Goal: Navigation & Orientation: Go to known website

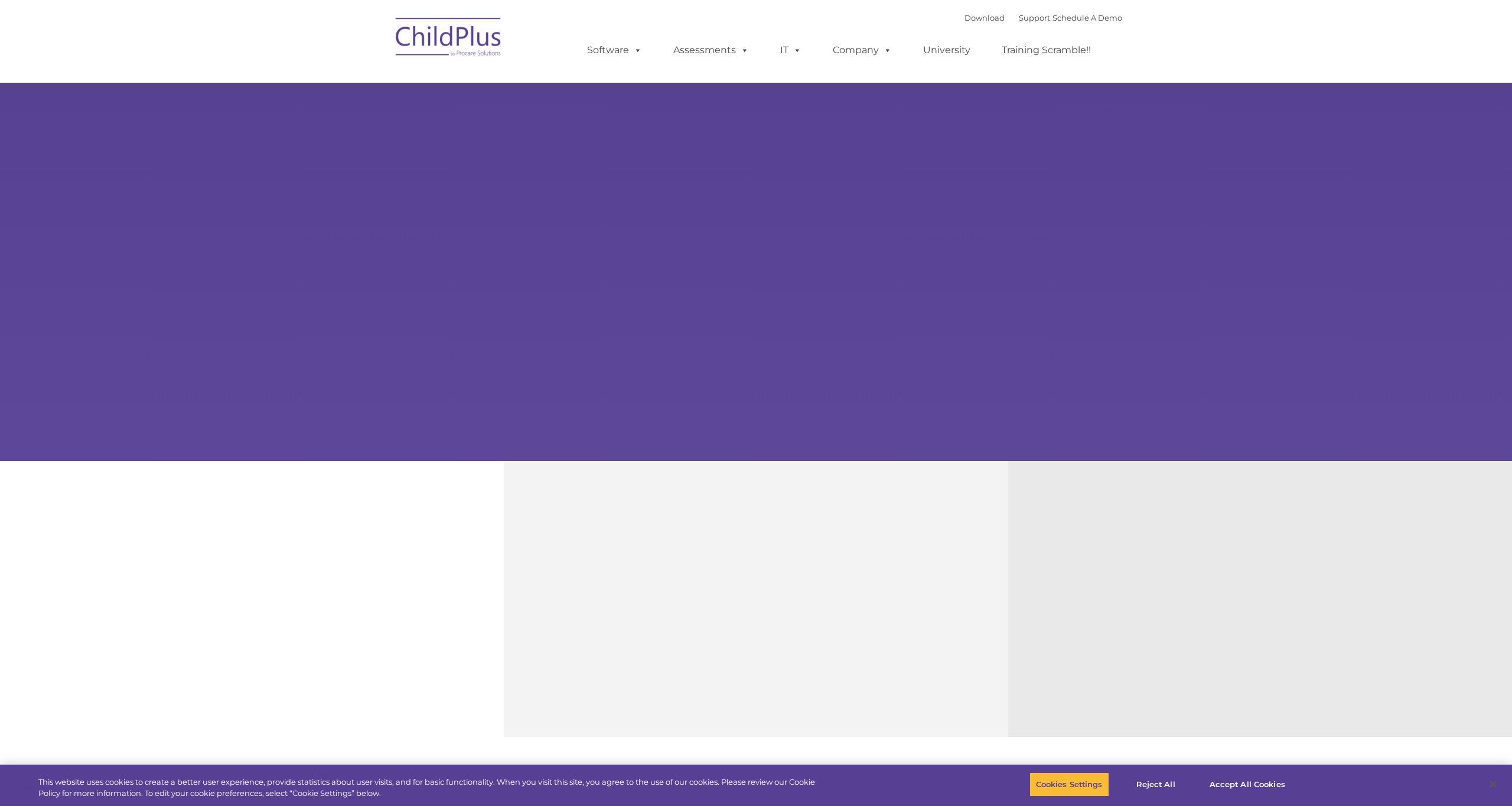
type input ""
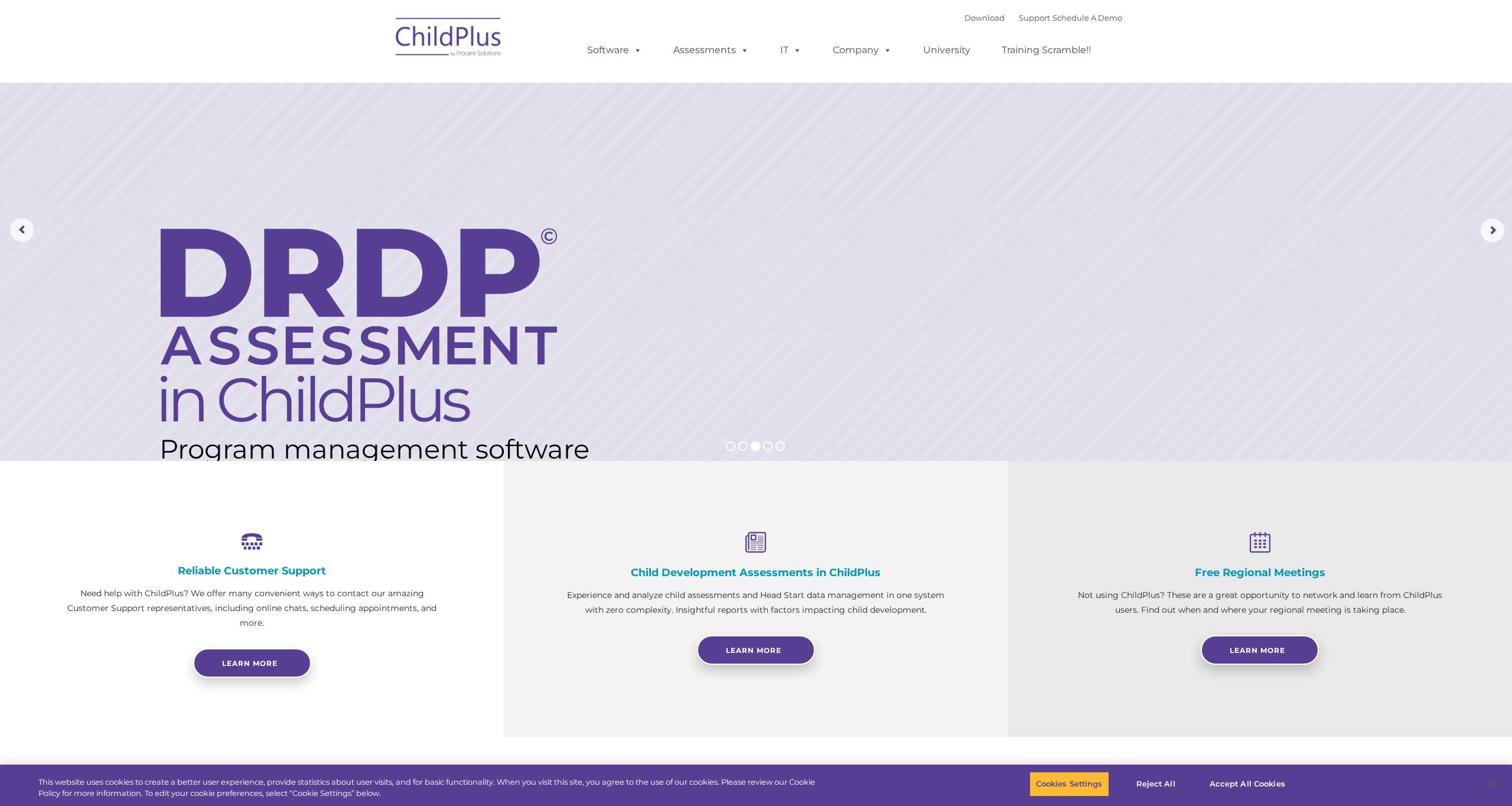
click at [473, 45] on img at bounding box center [448, 39] width 118 height 59
